Goal: Book appointment/travel/reservation

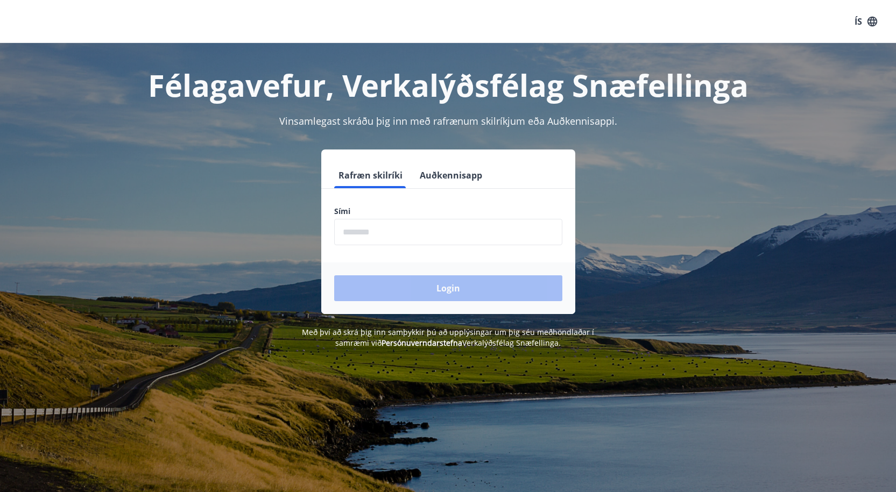
click at [380, 229] on input "phone" at bounding box center [448, 232] width 228 height 26
drag, startPoint x: 376, startPoint y: 237, endPoint x: 355, endPoint y: 230, distance: 22.1
click at [355, 230] on input "phone" at bounding box center [448, 232] width 228 height 26
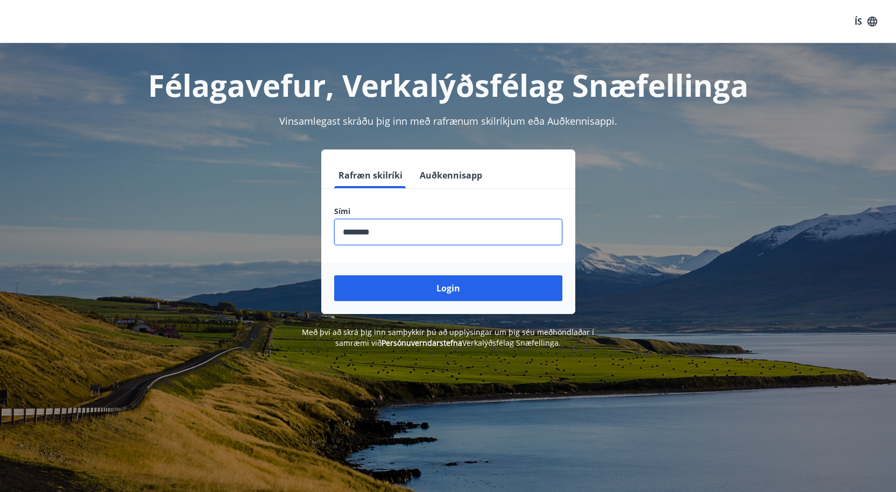
type input "********"
click at [334, 275] on button "Login" at bounding box center [448, 288] width 228 height 26
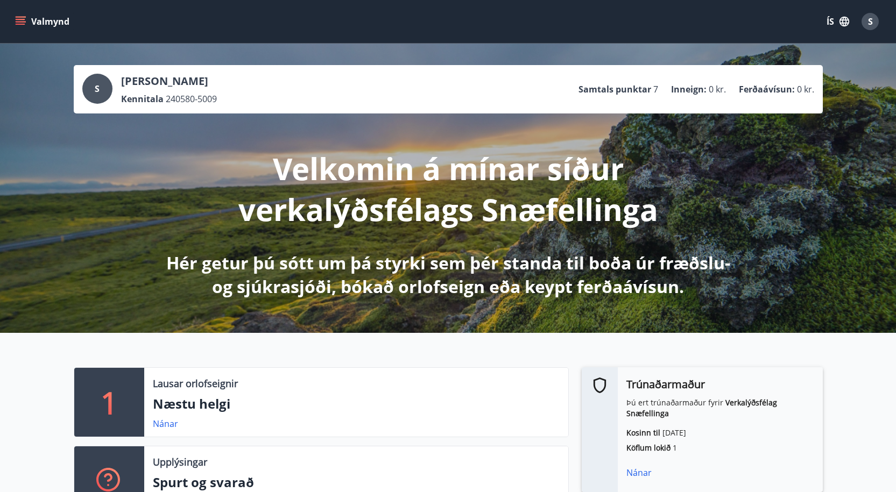
click at [18, 19] on icon "menu" at bounding box center [21, 19] width 10 height 1
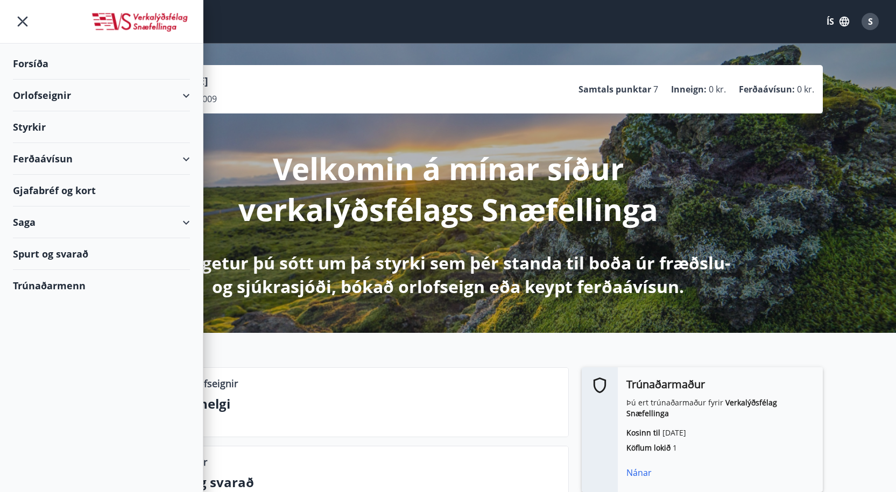
click at [35, 101] on div "Orlofseignir" at bounding box center [101, 96] width 177 height 32
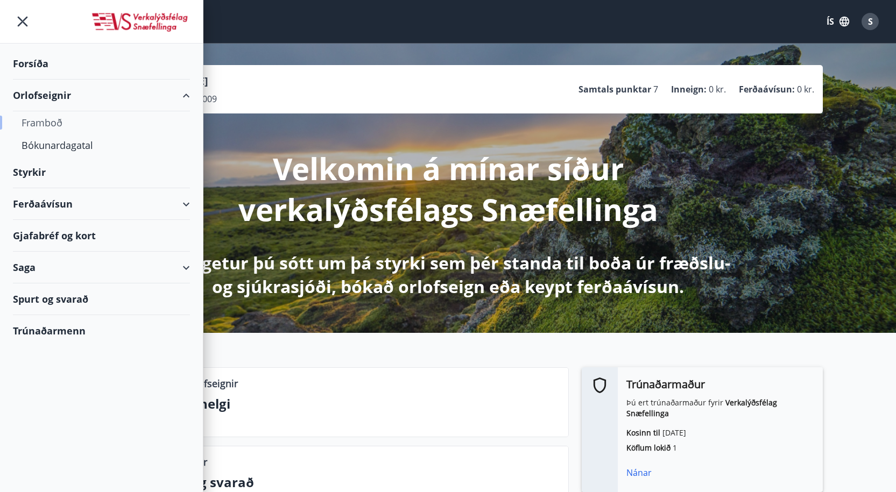
click at [46, 123] on div "Framboð" at bounding box center [102, 122] width 160 height 23
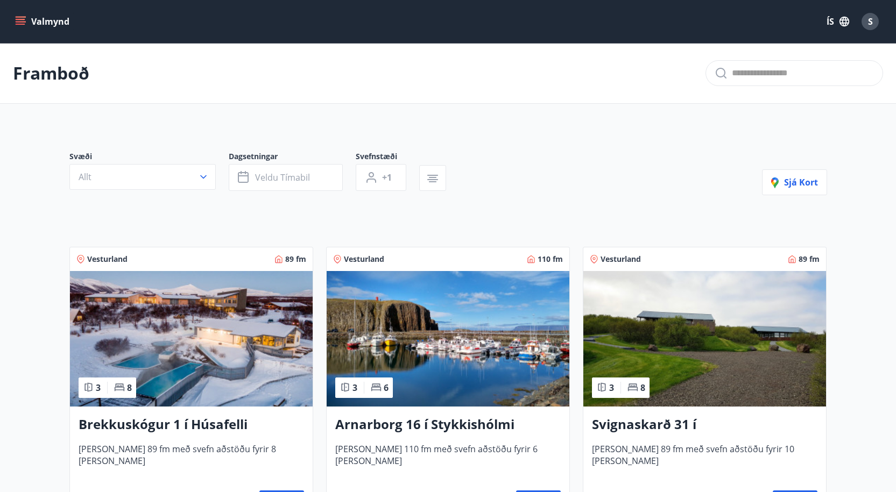
click at [456, 380] on img at bounding box center [448, 339] width 243 height 136
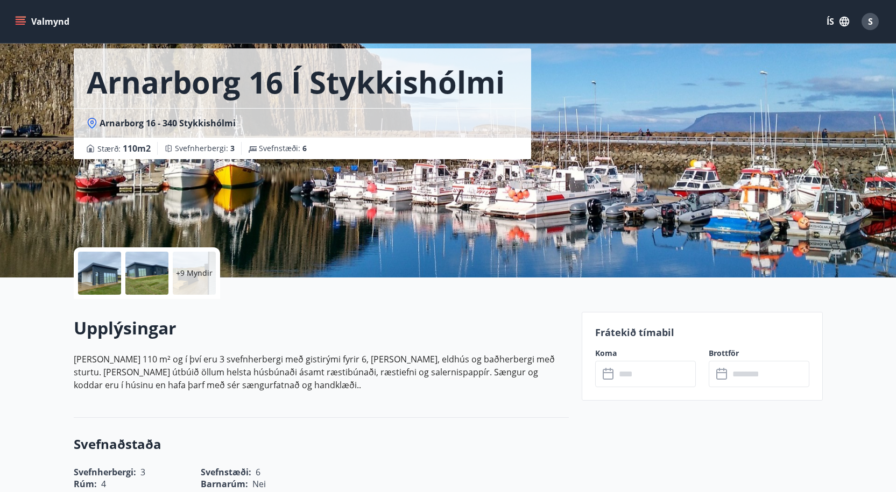
scroll to position [108, 0]
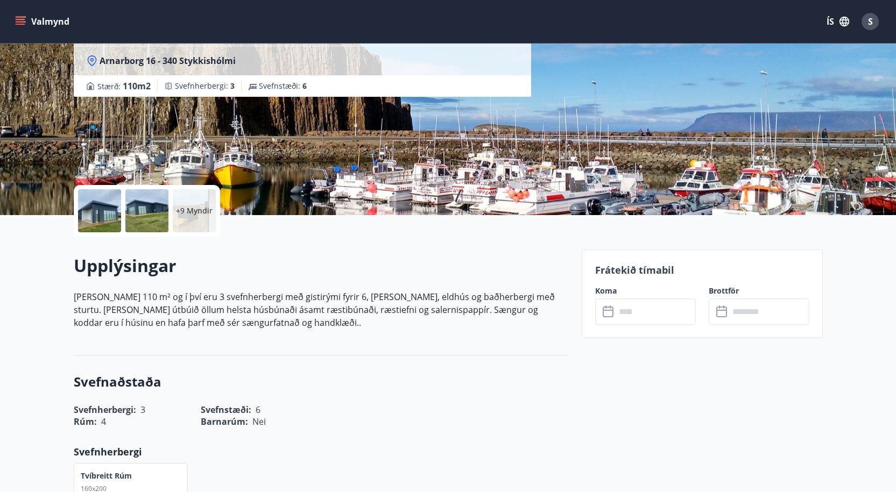
click at [643, 309] on input "text" at bounding box center [655, 312] width 80 height 26
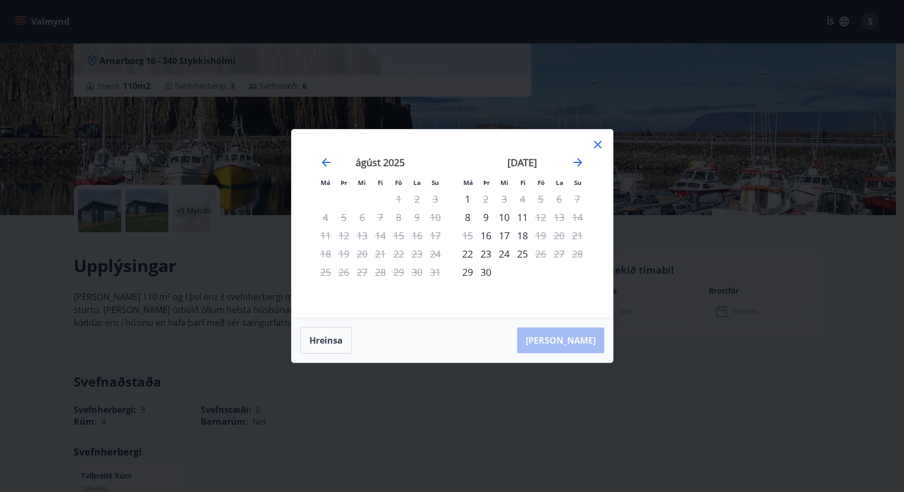
click at [520, 197] on div "4" at bounding box center [522, 199] width 18 height 18
click at [597, 145] on icon at bounding box center [597, 144] width 13 height 13
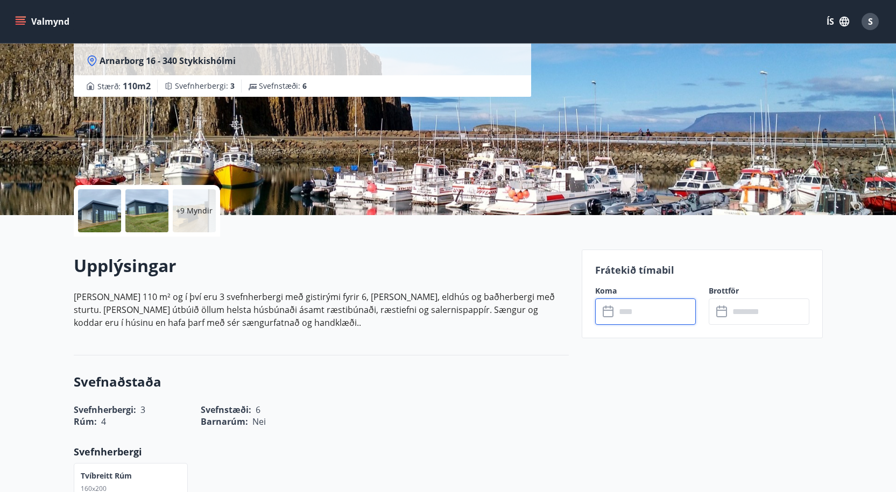
click at [667, 321] on input "text" at bounding box center [655, 312] width 80 height 26
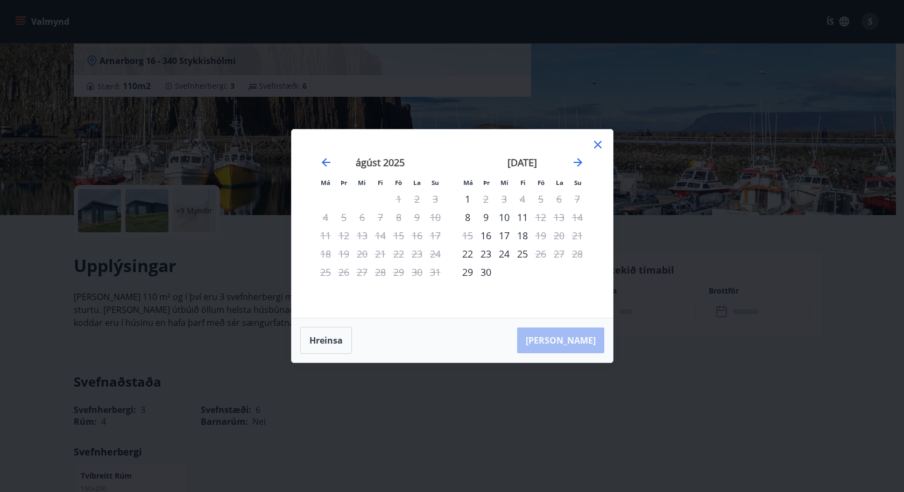
click at [572, 433] on div "Má Þr Mi Fi Fö La Su Má Þr Mi Fi Fö La Su júlí 2025 1 2 3 4 5 6 7 8 9 10 11 12 …" at bounding box center [452, 246] width 904 height 492
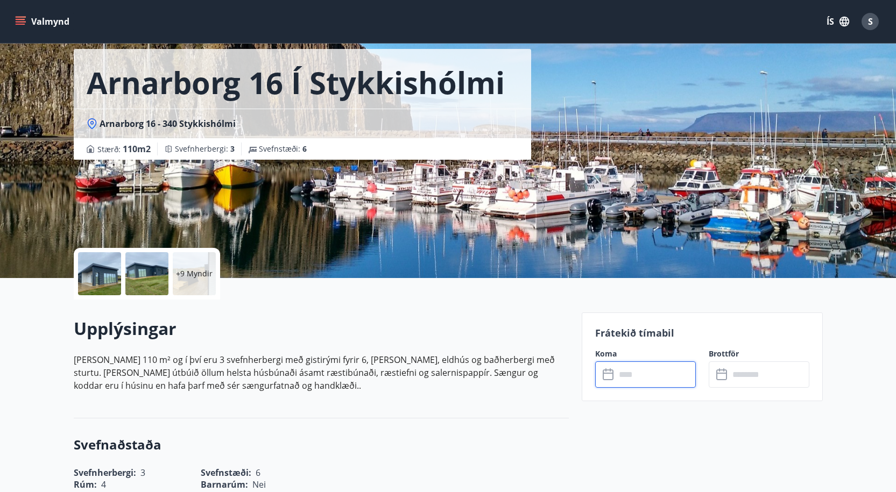
scroll to position [0, 0]
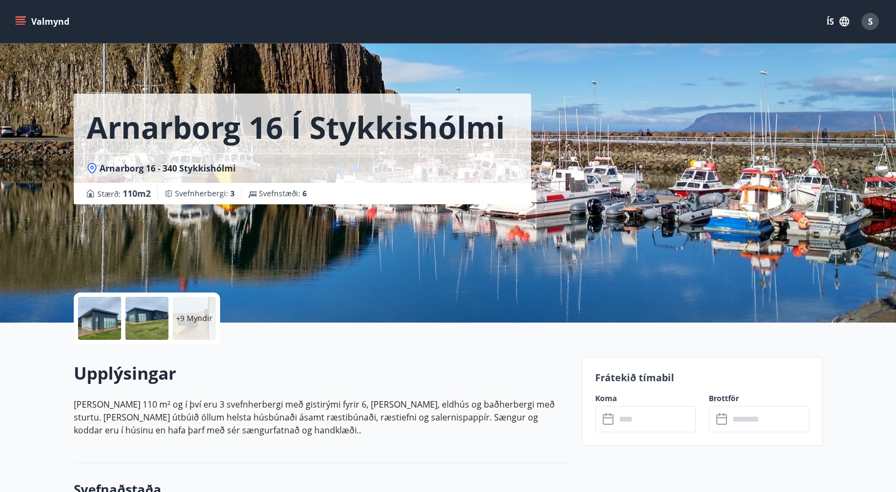
click at [15, 15] on button "Valmynd" at bounding box center [43, 21] width 61 height 19
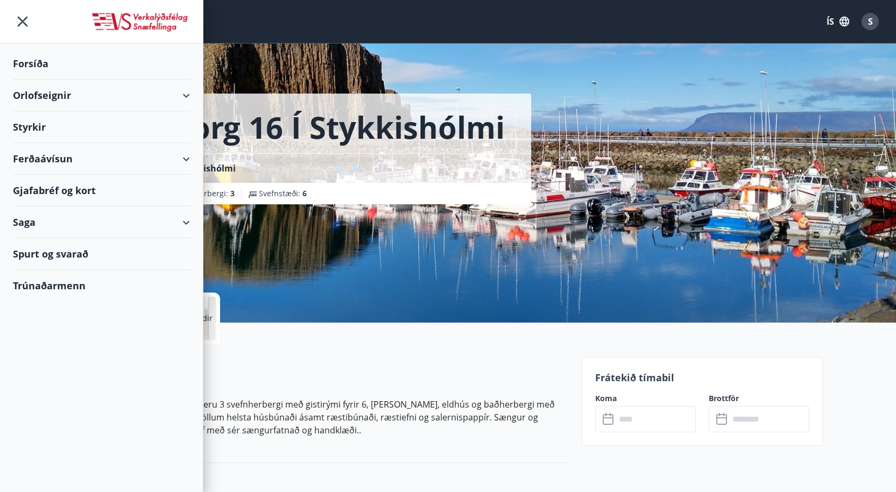
click at [35, 96] on div "Orlofseignir" at bounding box center [101, 96] width 177 height 32
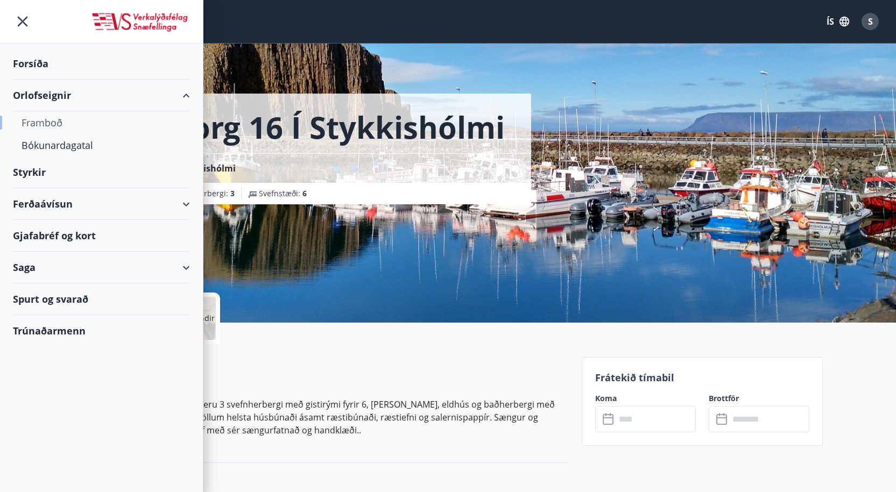
click at [35, 120] on div "Framboð" at bounding box center [102, 122] width 160 height 23
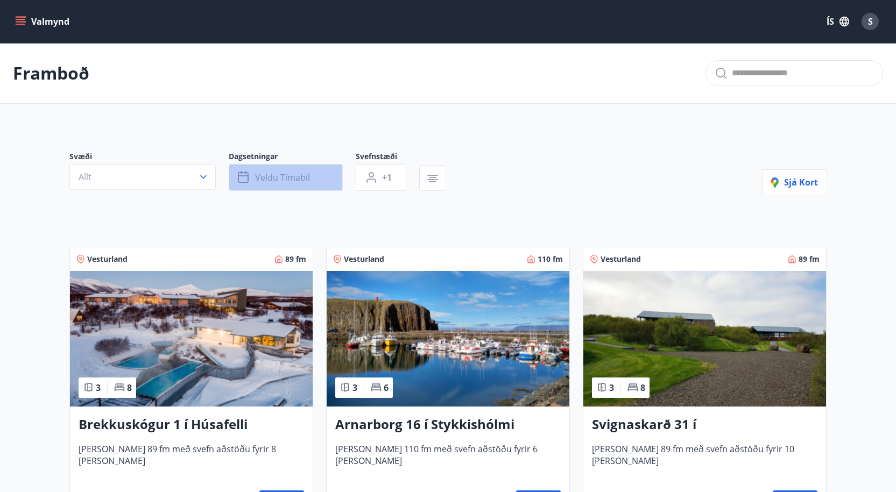
click at [272, 182] on span "Veldu tímabil" at bounding box center [282, 178] width 55 height 12
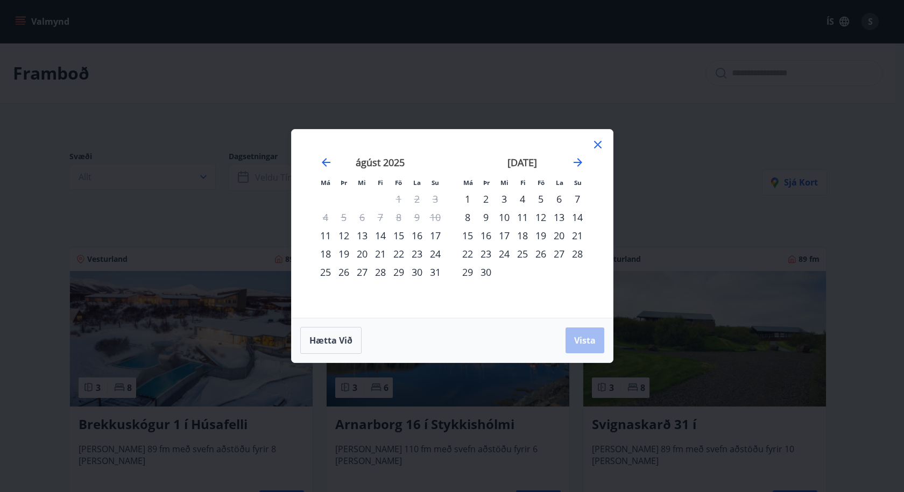
click at [522, 198] on div "4" at bounding box center [522, 199] width 18 height 18
click at [586, 342] on span "Vista" at bounding box center [585, 341] width 22 height 12
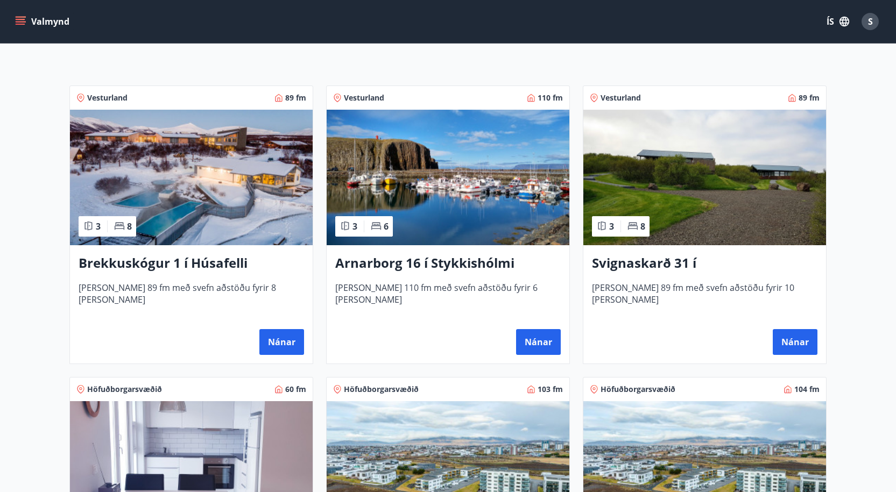
scroll to position [215, 0]
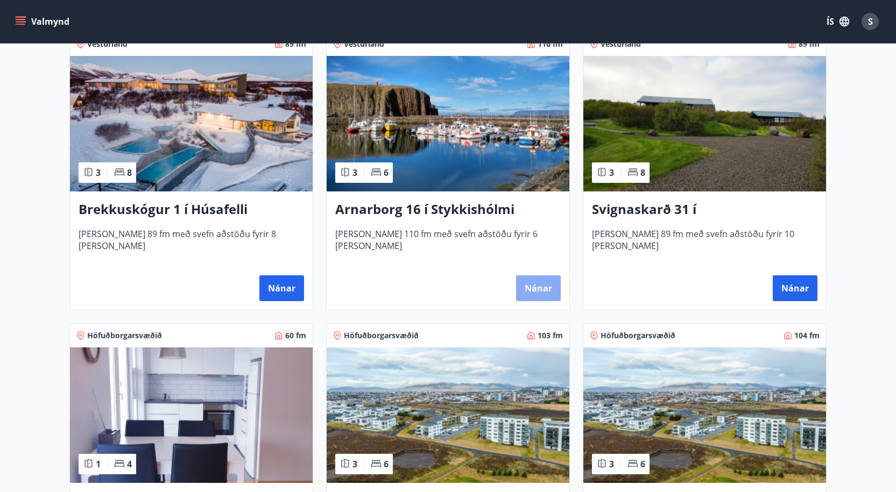
click at [537, 289] on button "Nánar" at bounding box center [538, 288] width 45 height 26
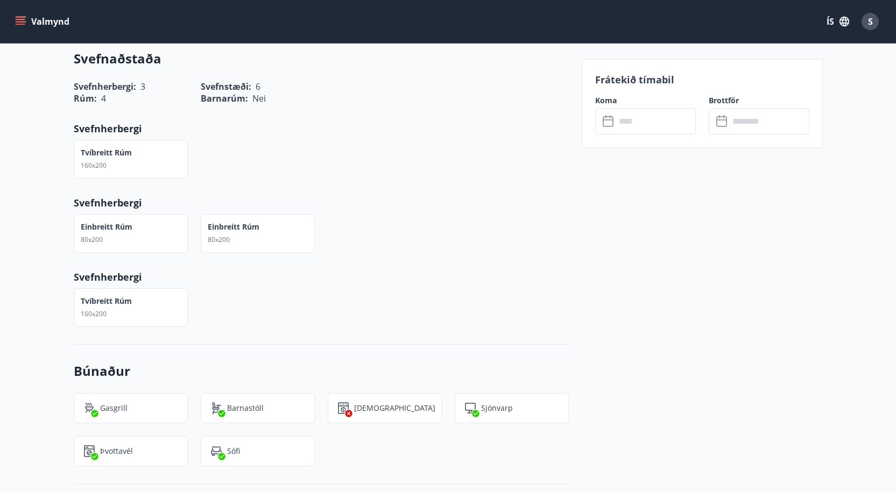
scroll to position [430, 0]
click at [639, 114] on input "text" at bounding box center [655, 121] width 80 height 26
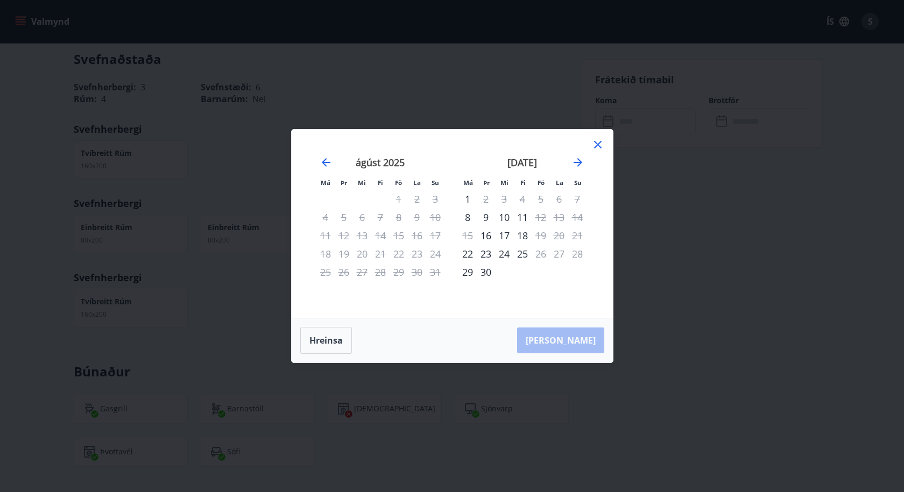
click at [524, 197] on div "4" at bounding box center [522, 199] width 18 height 18
click at [596, 147] on icon at bounding box center [598, 145] width 8 height 8
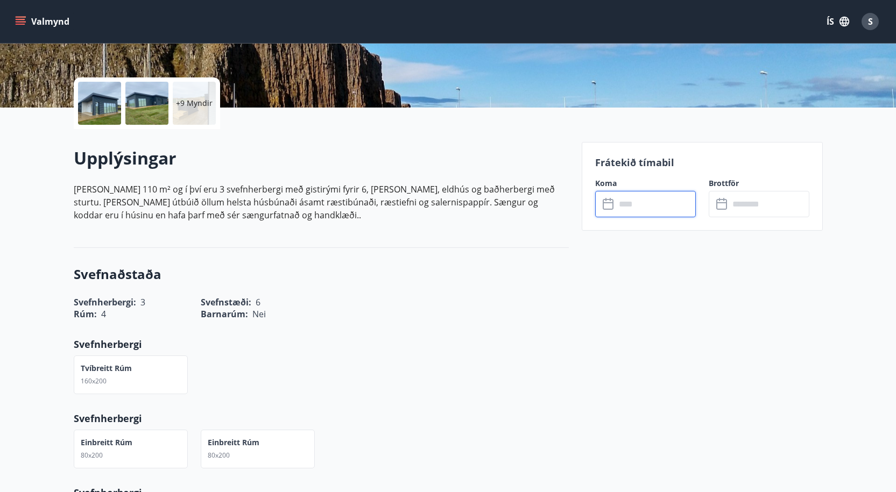
scroll to position [269, 0]
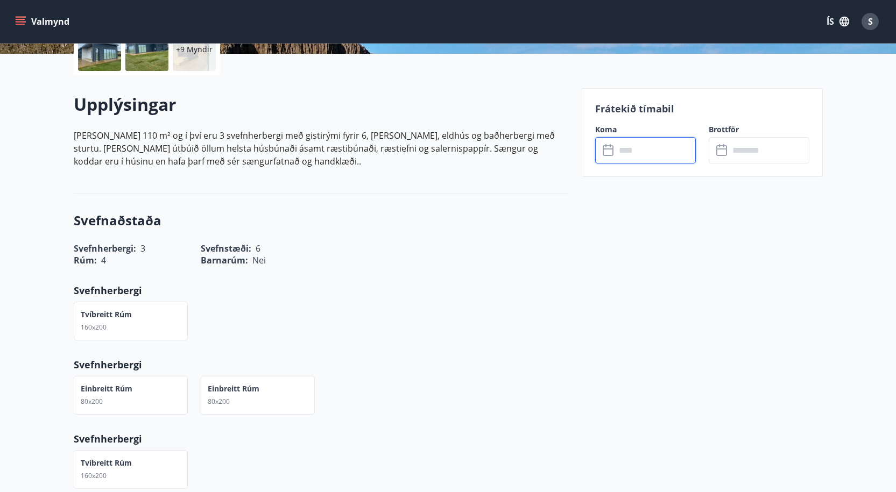
click at [625, 154] on input "text" at bounding box center [655, 150] width 80 height 26
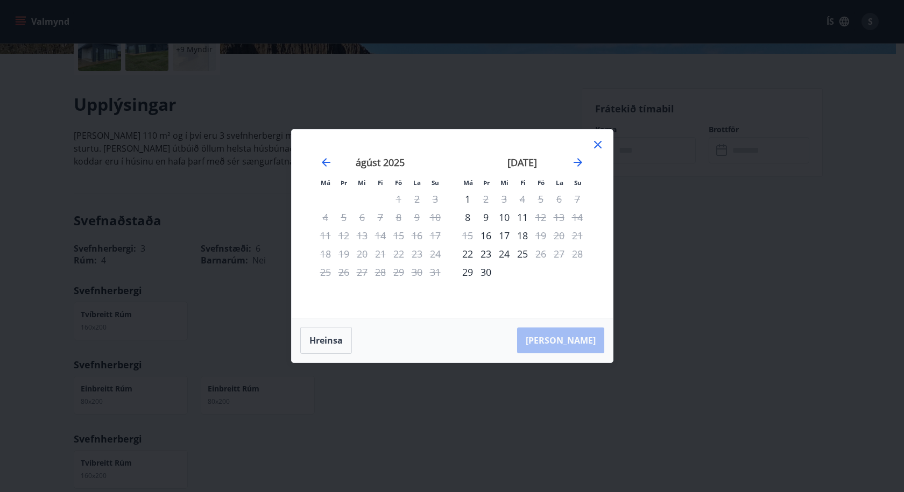
click at [593, 144] on icon at bounding box center [597, 144] width 13 height 13
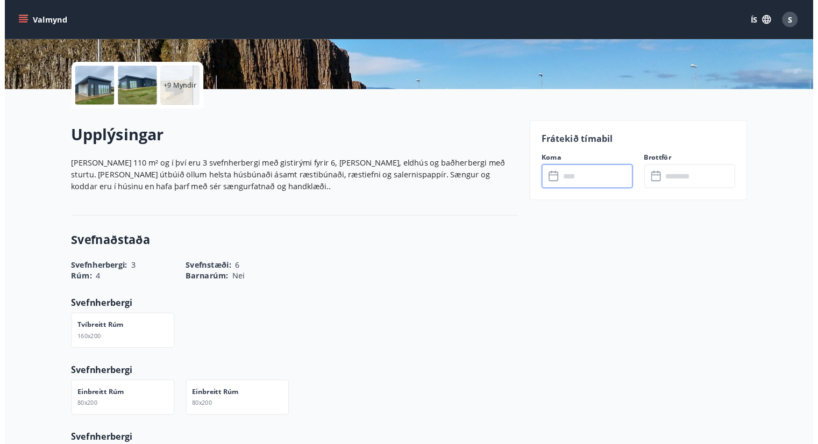
scroll to position [0, 0]
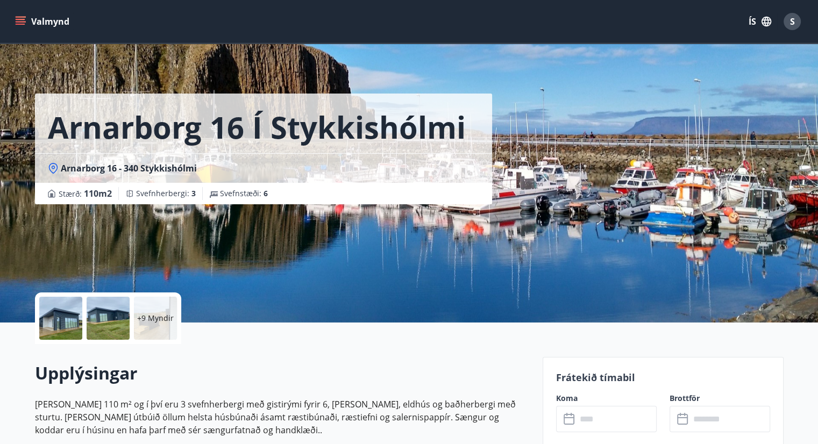
click at [20, 25] on icon "menu" at bounding box center [20, 21] width 11 height 11
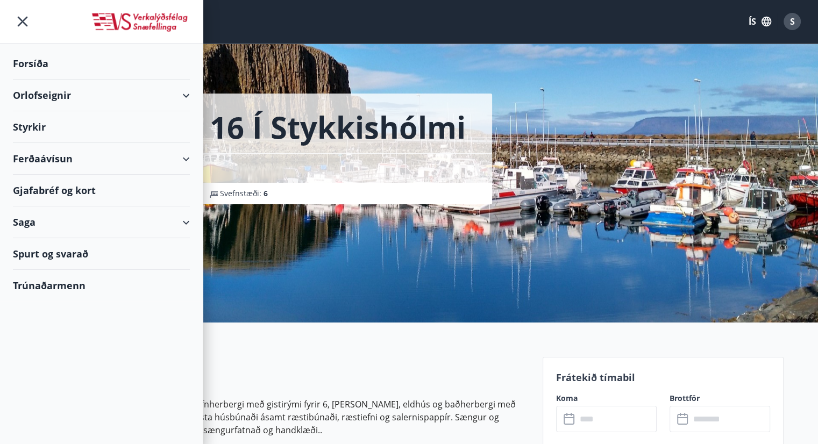
click at [38, 91] on div "Orlofseignir" at bounding box center [101, 96] width 177 height 32
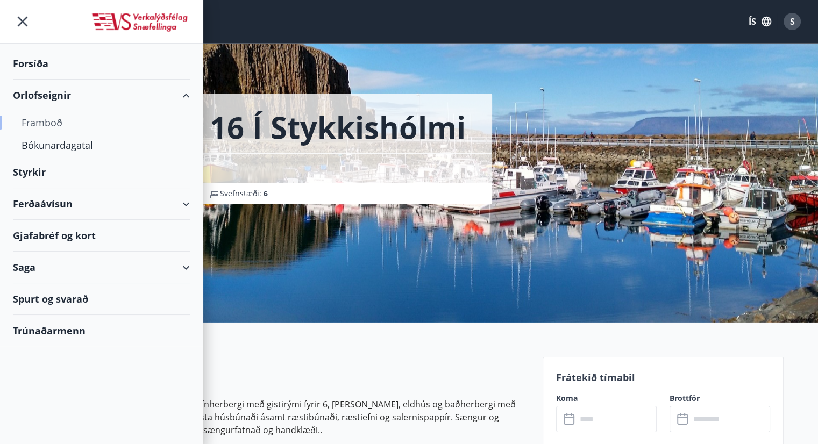
click at [33, 123] on div "Framboð" at bounding box center [102, 122] width 160 height 23
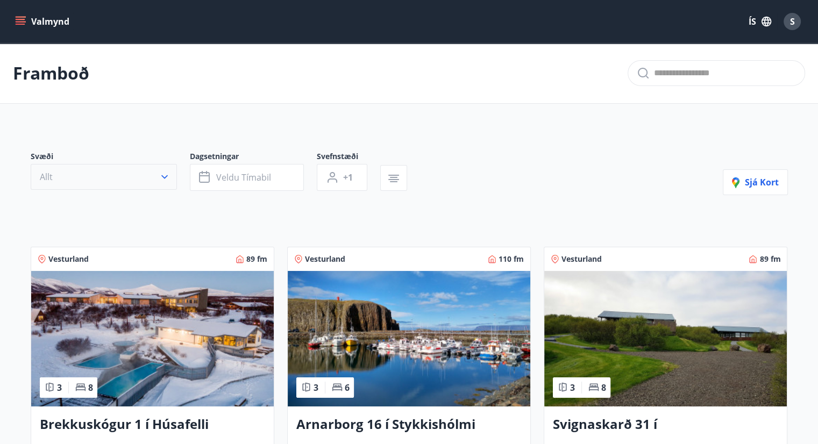
click at [123, 177] on button "Allt" at bounding box center [104, 177] width 146 height 26
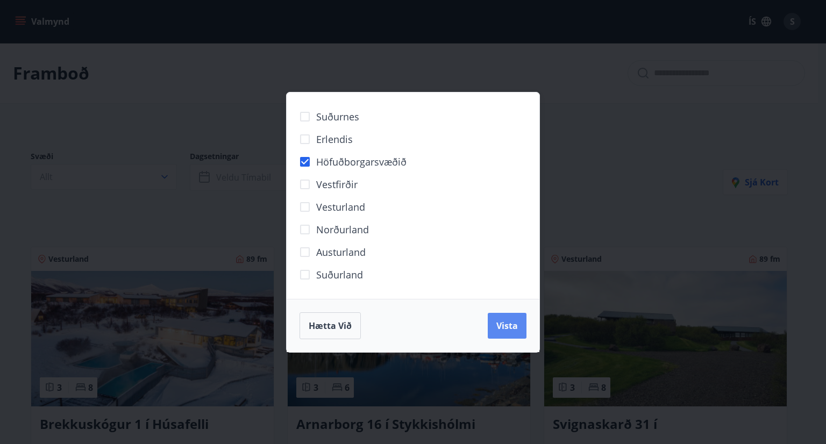
click at [518, 331] on button "Vista" at bounding box center [507, 326] width 39 height 26
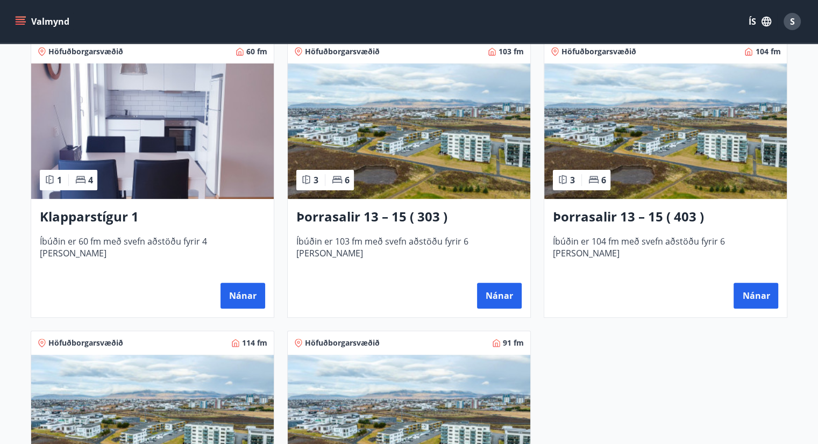
scroll to position [243, 0]
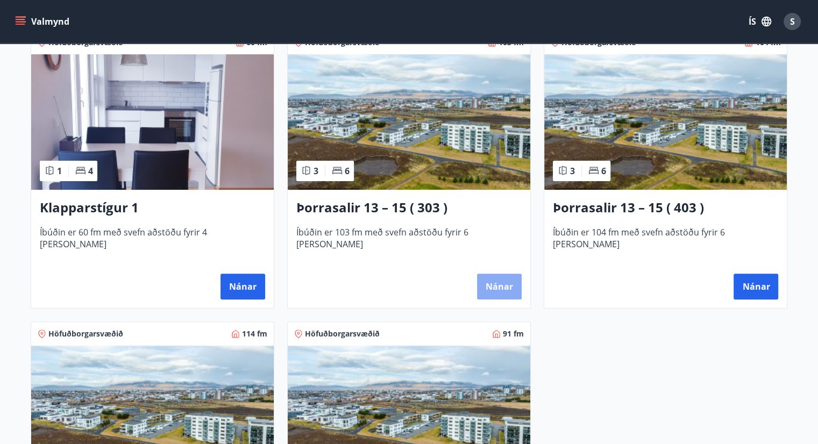
click at [497, 282] on button "Nánar" at bounding box center [499, 287] width 45 height 26
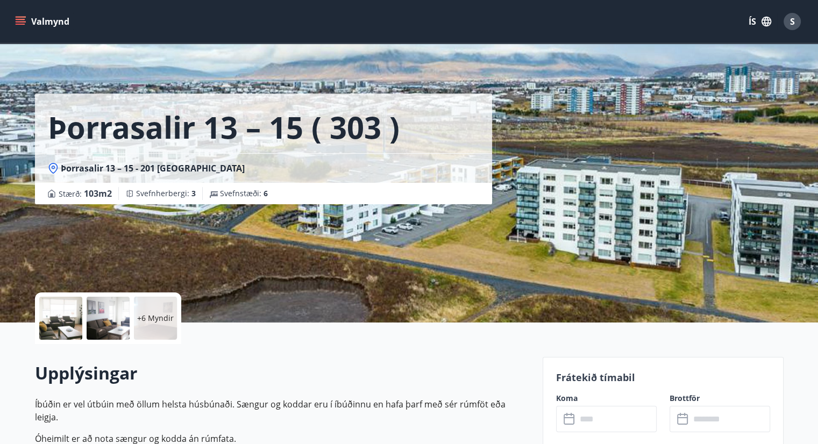
click at [627, 428] on input "text" at bounding box center [617, 419] width 80 height 26
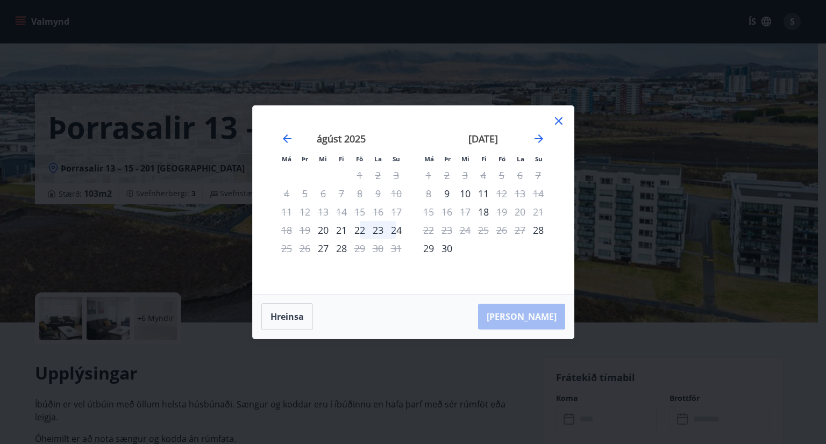
click at [556, 121] on icon at bounding box center [558, 121] width 13 height 13
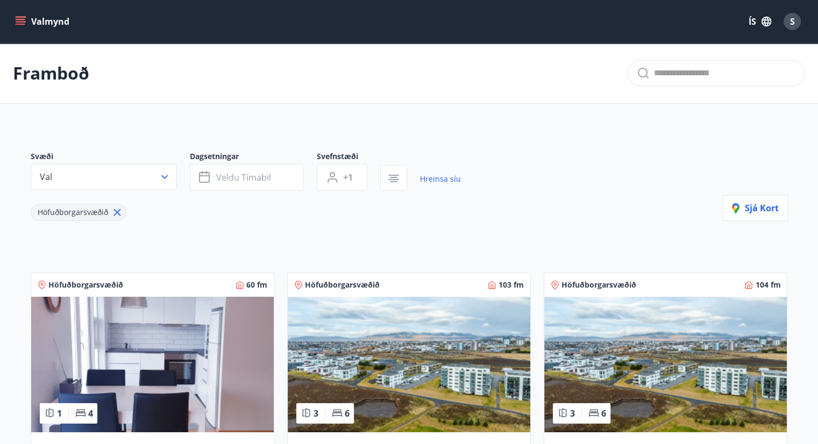
click at [655, 347] on img at bounding box center [665, 365] width 243 height 136
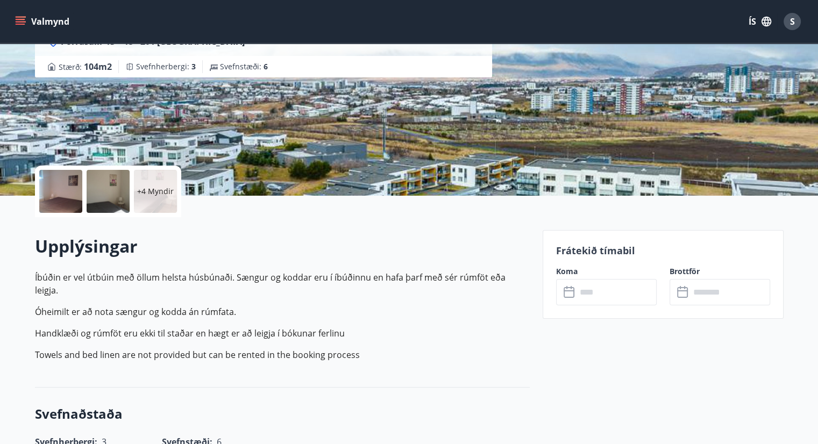
scroll to position [219, 0]
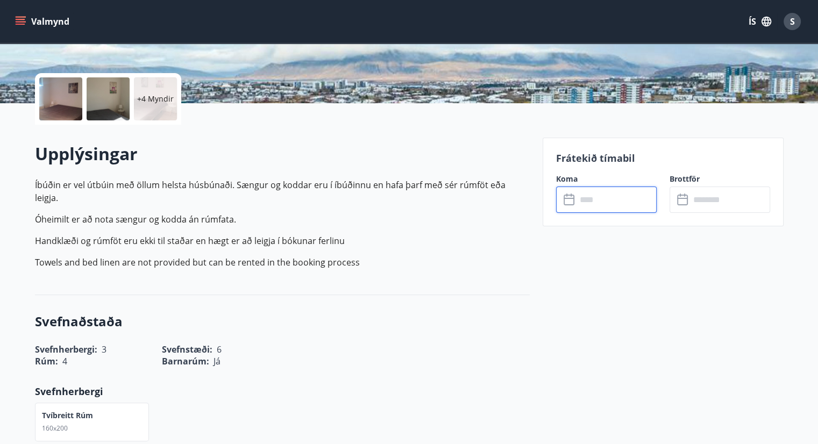
click at [577, 199] on input "text" at bounding box center [617, 200] width 80 height 26
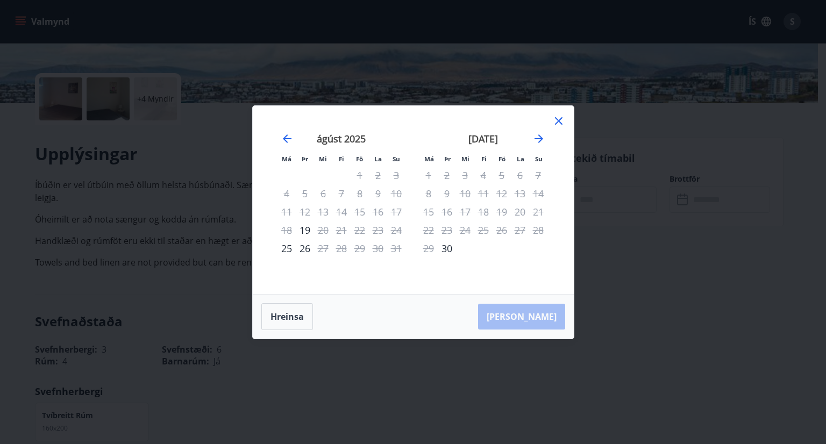
click at [556, 124] on icon at bounding box center [558, 121] width 13 height 13
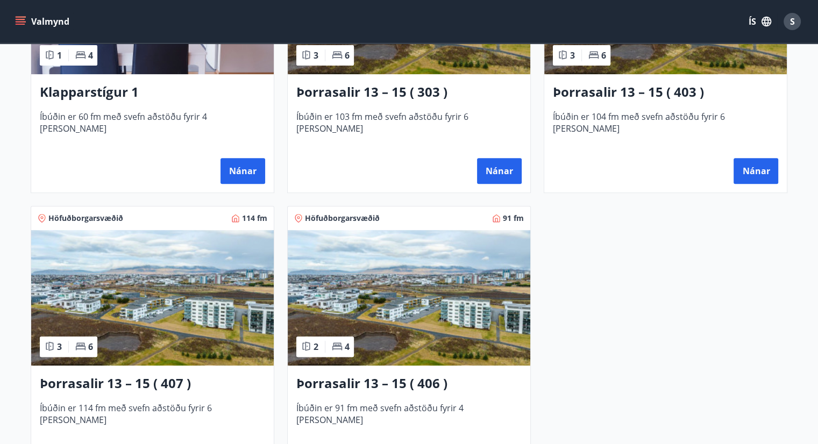
scroll to position [359, 0]
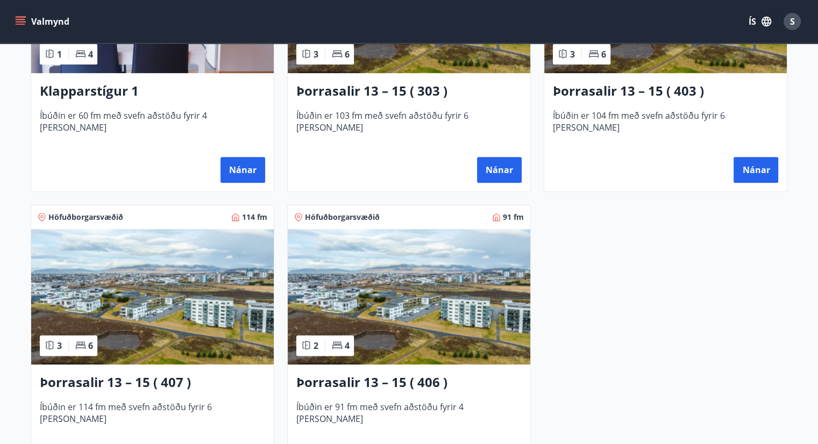
click at [166, 289] on img at bounding box center [152, 297] width 243 height 136
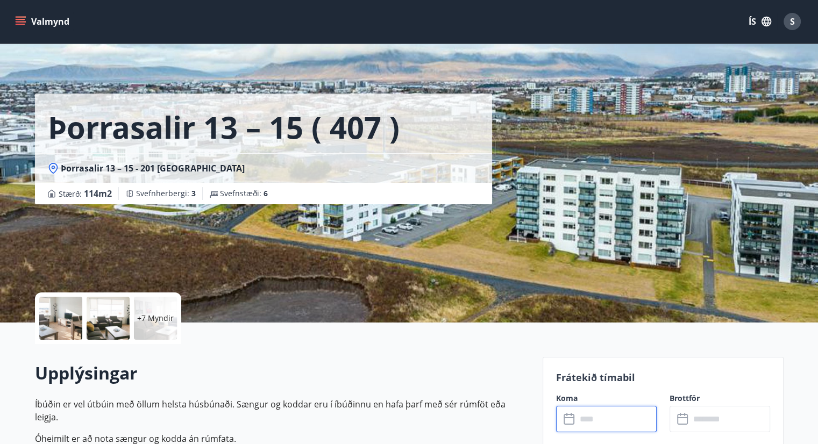
click at [577, 412] on input "text" at bounding box center [617, 419] width 80 height 26
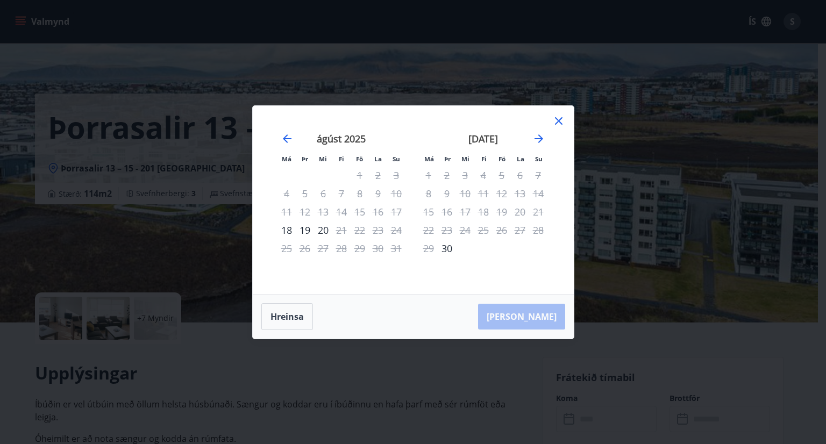
click at [559, 117] on icon at bounding box center [558, 121] width 13 height 13
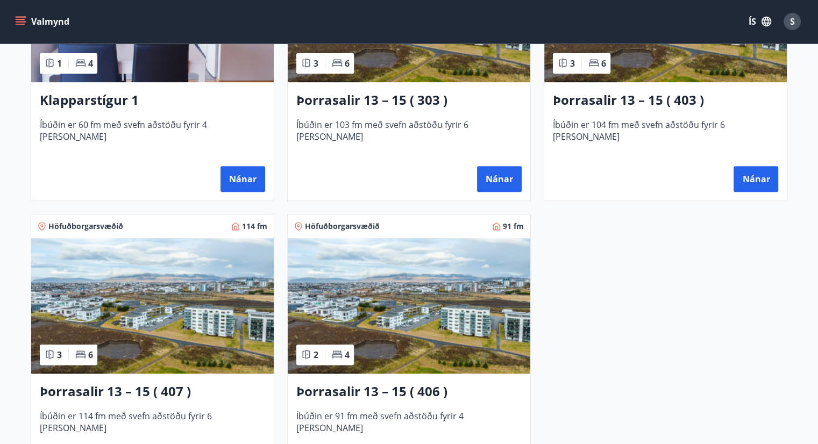
scroll to position [352, 0]
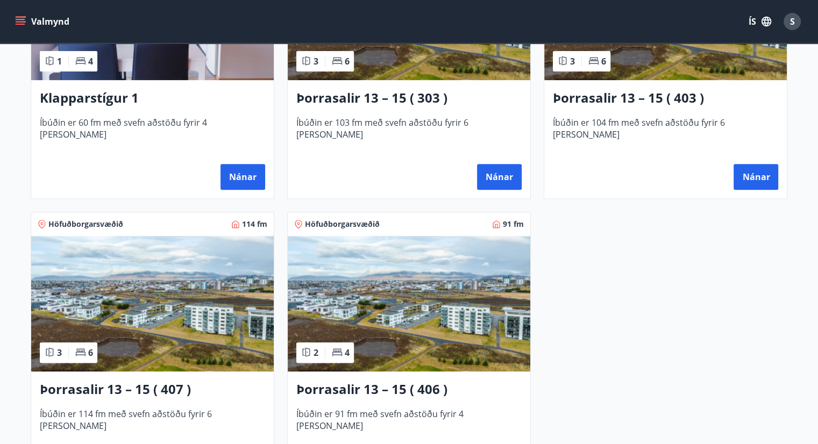
click at [387, 381] on h3 "Þorrasalir 13 – 15 ( 406 )" at bounding box center [408, 389] width 225 height 19
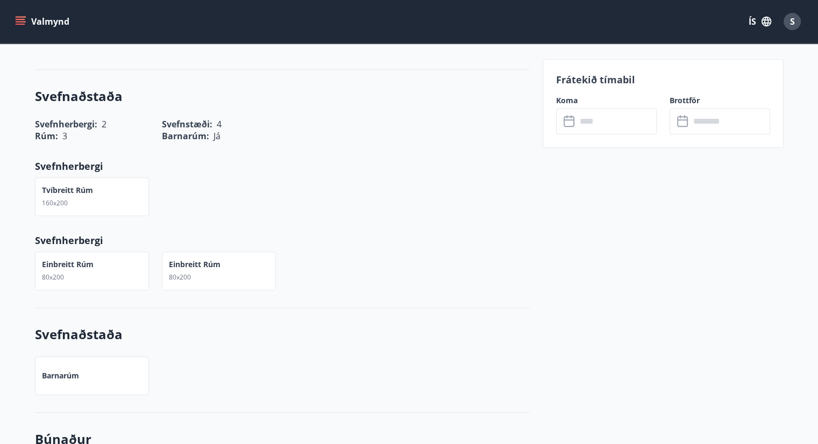
scroll to position [446, 0]
click at [609, 121] on input "text" at bounding box center [617, 121] width 80 height 26
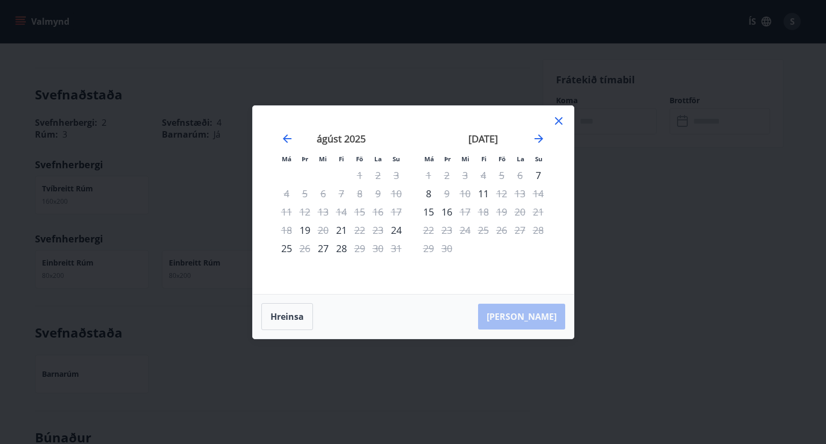
click at [555, 124] on icon at bounding box center [559, 121] width 8 height 8
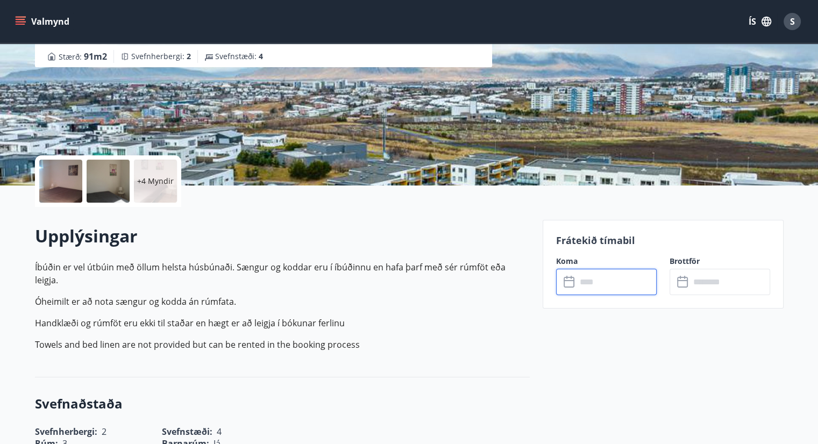
scroll to position [0, 0]
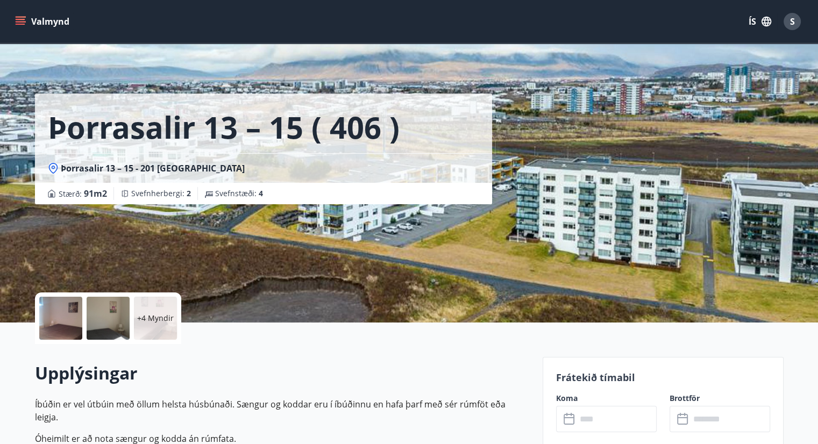
click at [19, 17] on icon "menu" at bounding box center [22, 17] width 12 height 1
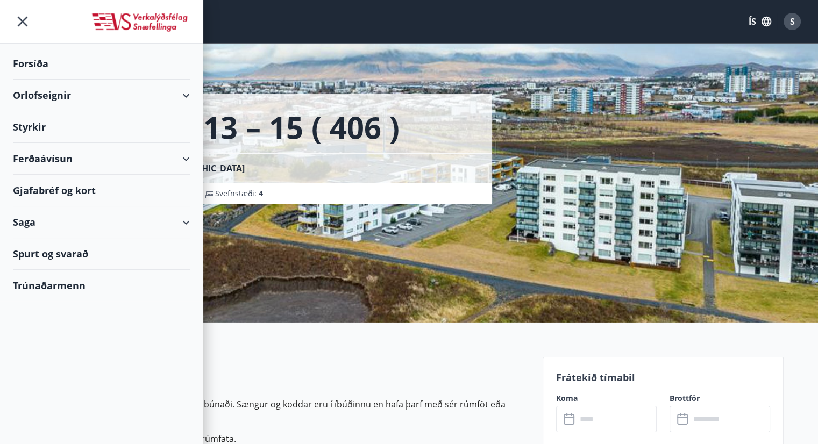
click at [45, 101] on div "Orlofseignir" at bounding box center [101, 96] width 177 height 32
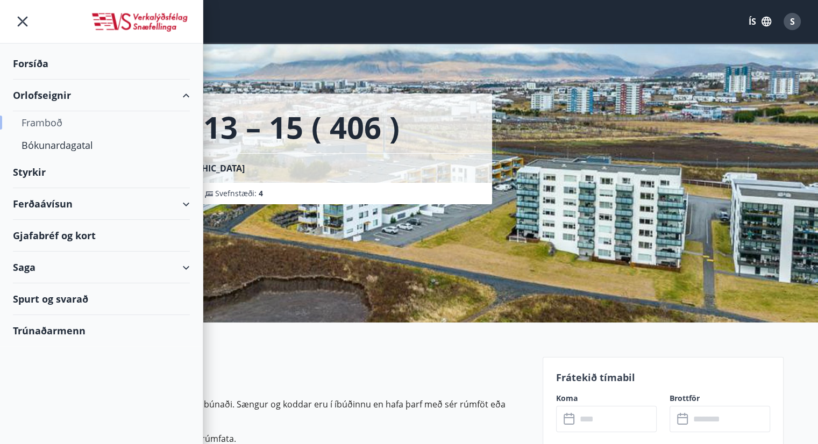
click at [40, 124] on div "Framboð" at bounding box center [102, 122] width 160 height 23
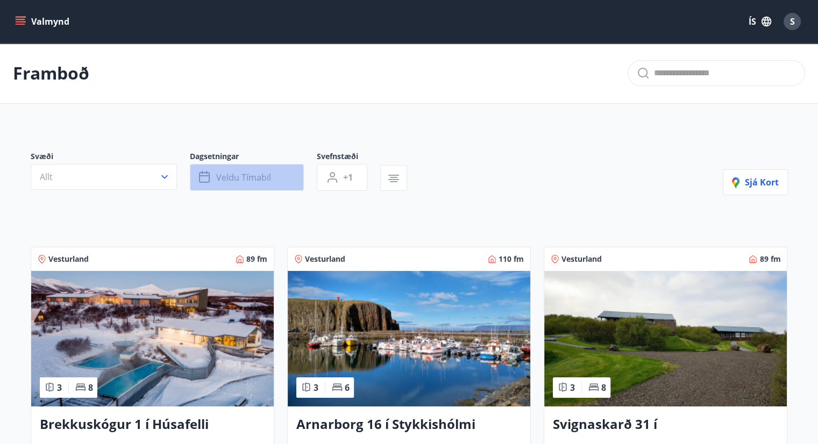
click at [252, 177] on span "Veldu tímabil" at bounding box center [243, 178] width 55 height 12
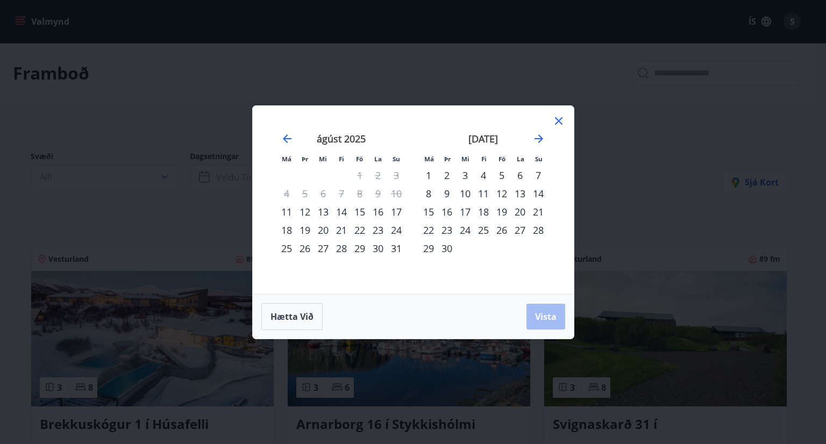
click at [343, 213] on div "14" at bounding box center [341, 212] width 18 height 18
click at [544, 312] on span "Vista" at bounding box center [546, 317] width 22 height 12
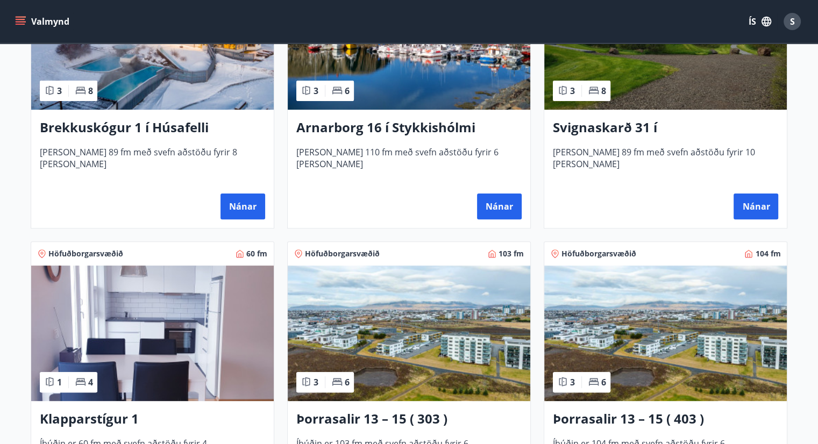
scroll to position [299, 0]
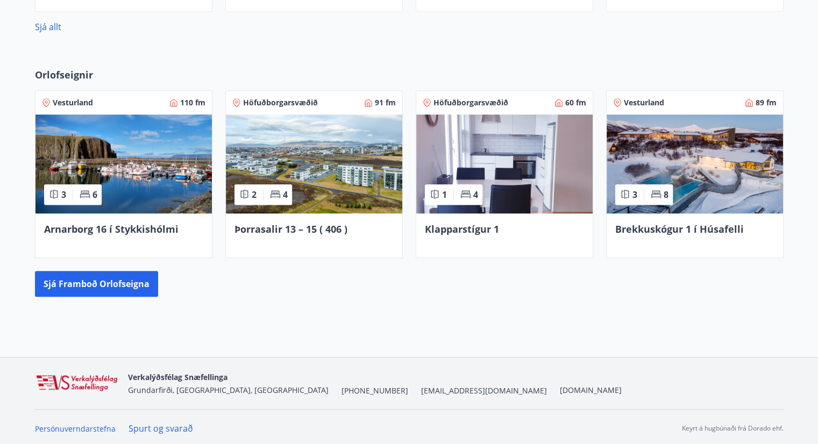
scroll to position [701, 0]
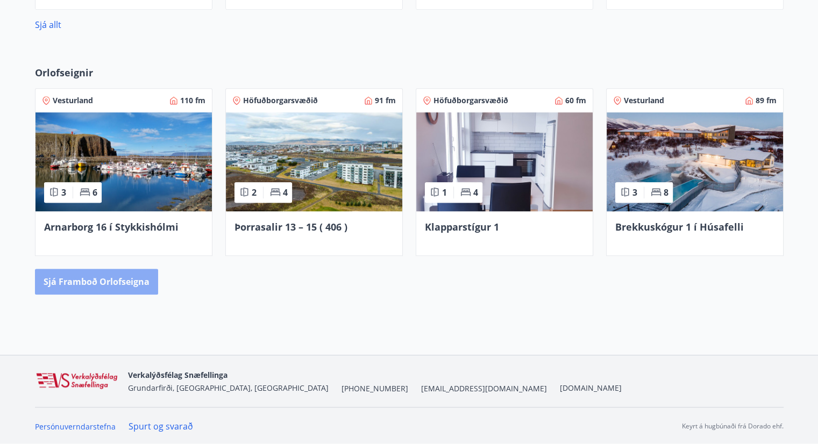
click at [127, 278] on button "Sjá framboð orlofseigna" at bounding box center [96, 282] width 123 height 26
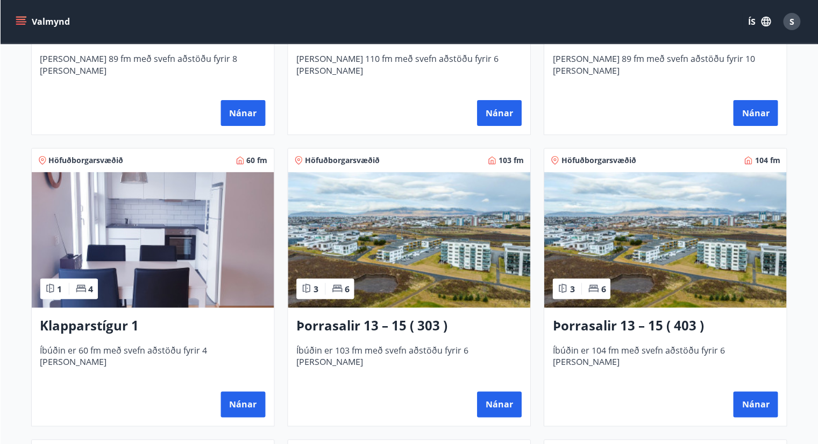
scroll to position [430, 0]
